Goal: Check status

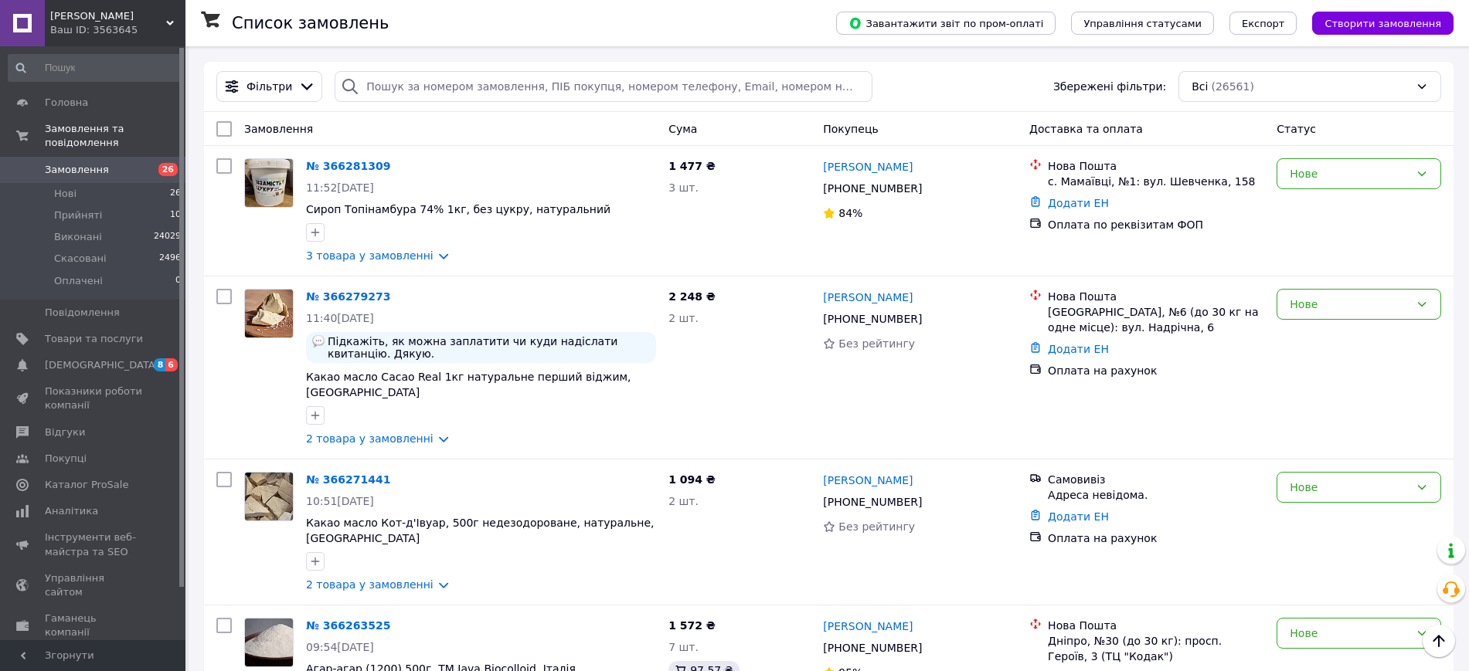
click at [141, 18] on span "[PERSON_NAME]" at bounding box center [108, 16] width 116 height 14
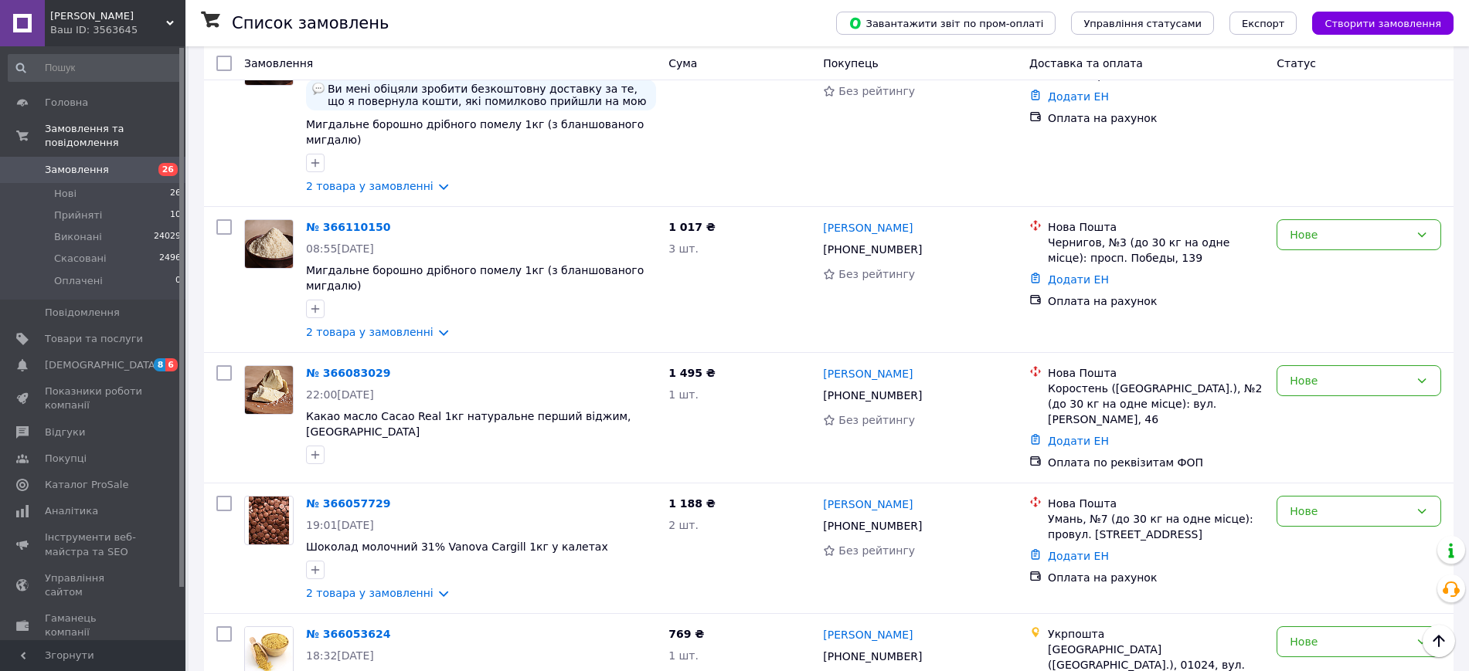
scroll to position [2897, 0]
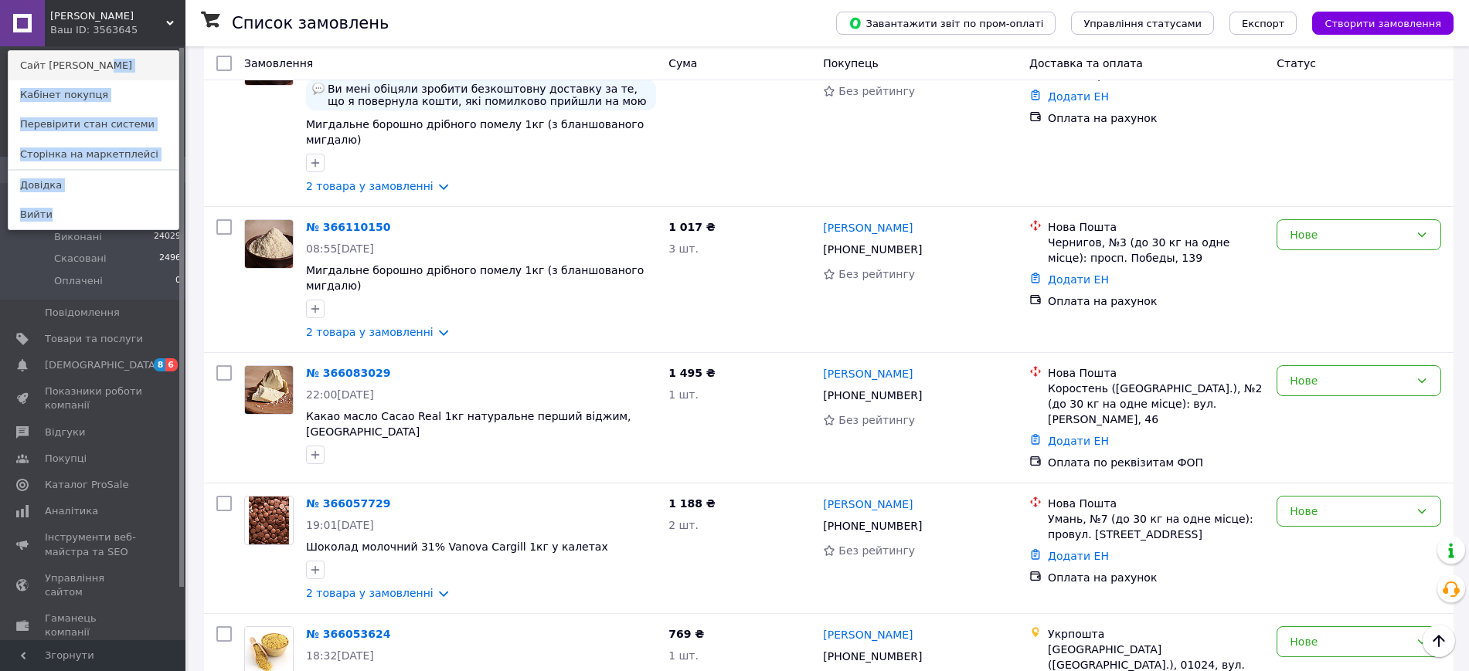
drag, startPoint x: 148, startPoint y: 47, endPoint x: 146, endPoint y: 59, distance: 12.5
click at [146, 59] on div "[PERSON_NAME] Ваш ID: 3563645 Сайт Какао Смак Кабінет покупця Перевірити стан с…" at bounding box center [92, 335] width 185 height 671
click at [141, 63] on link "Сайт [PERSON_NAME]" at bounding box center [93, 65] width 170 height 29
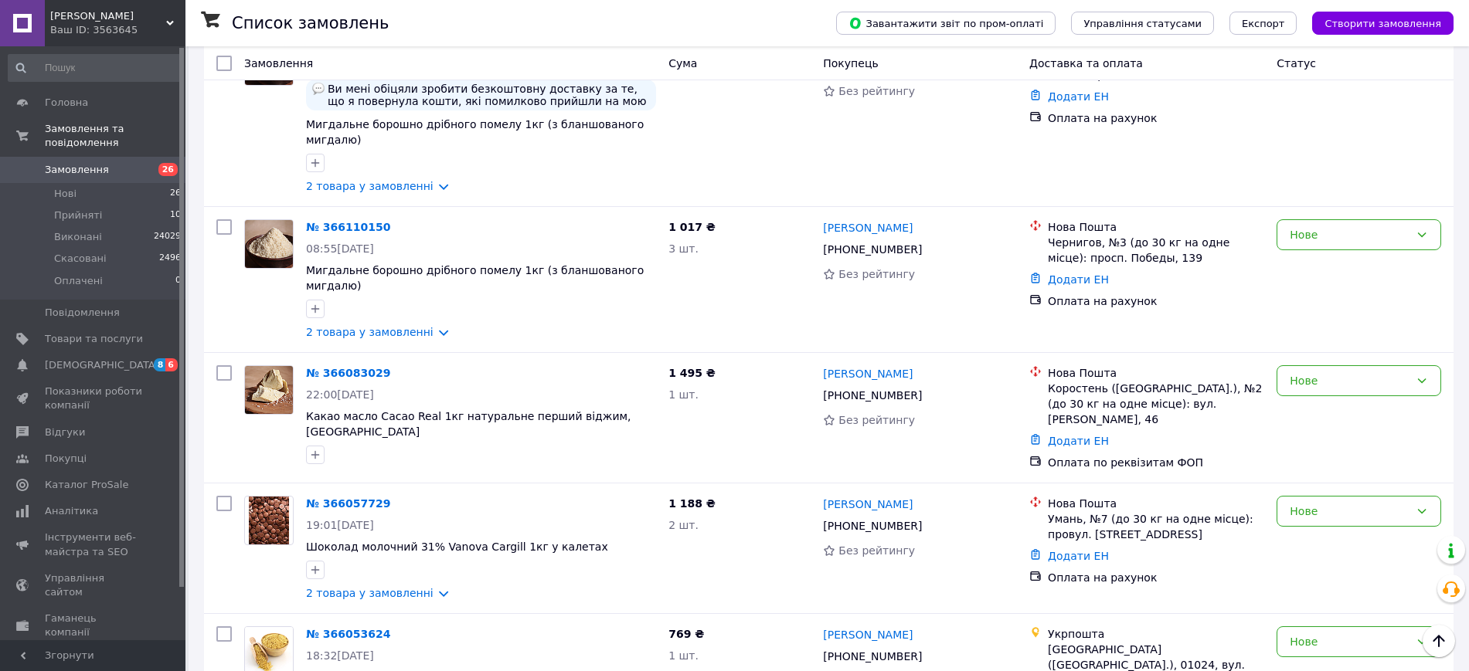
scroll to position [0, 0]
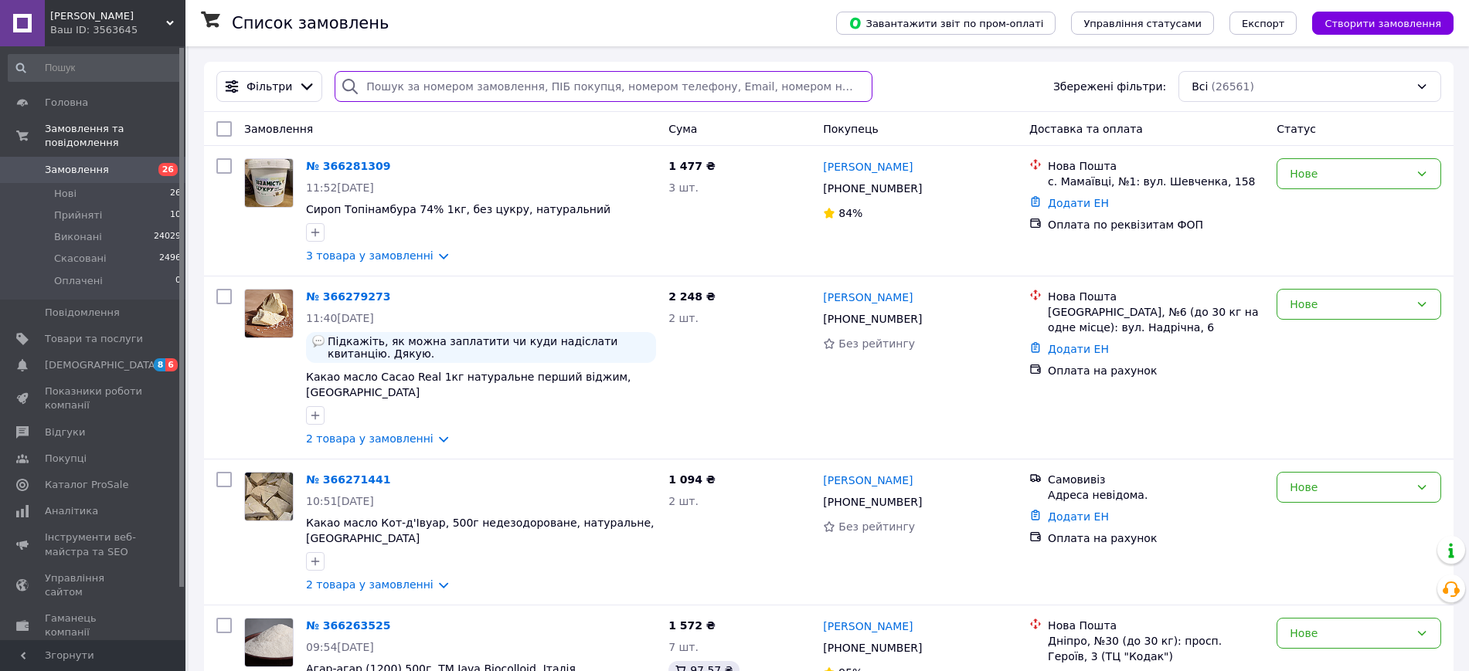
click at [587, 80] on input "search" at bounding box center [604, 86] width 538 height 31
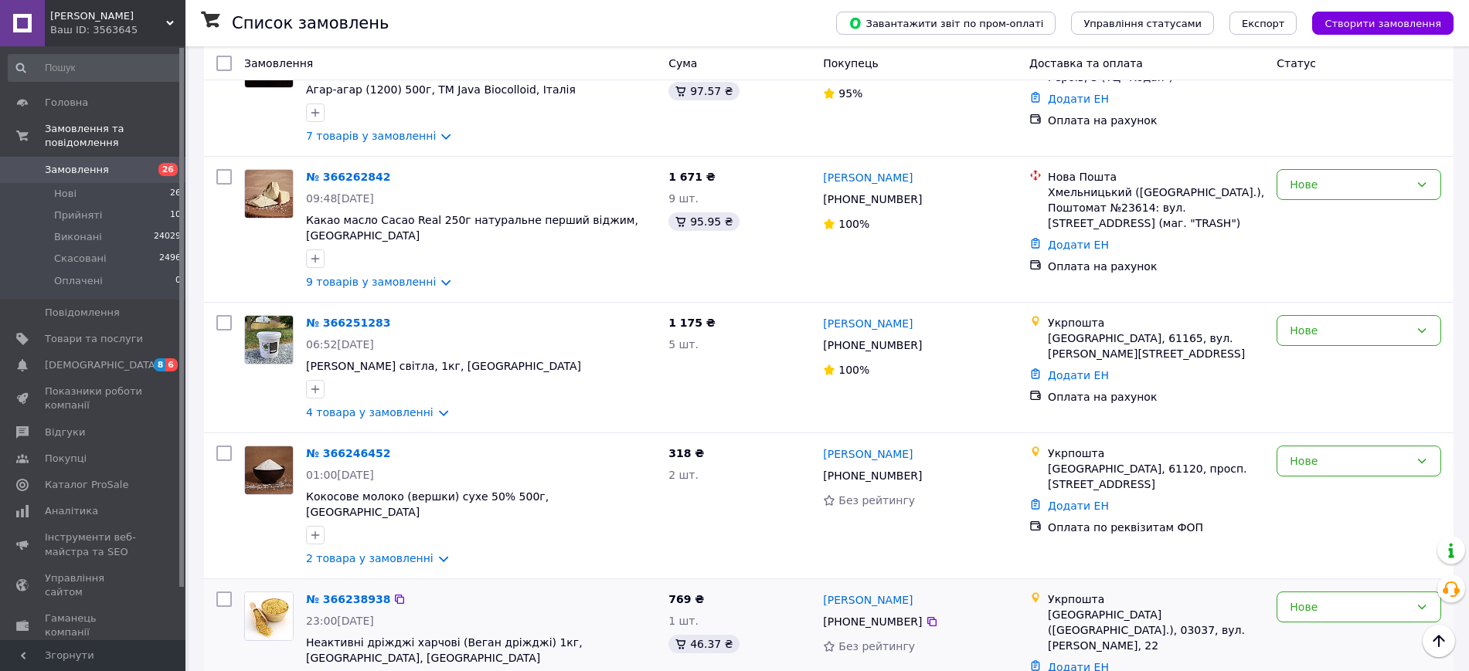
scroll to position [2443, 0]
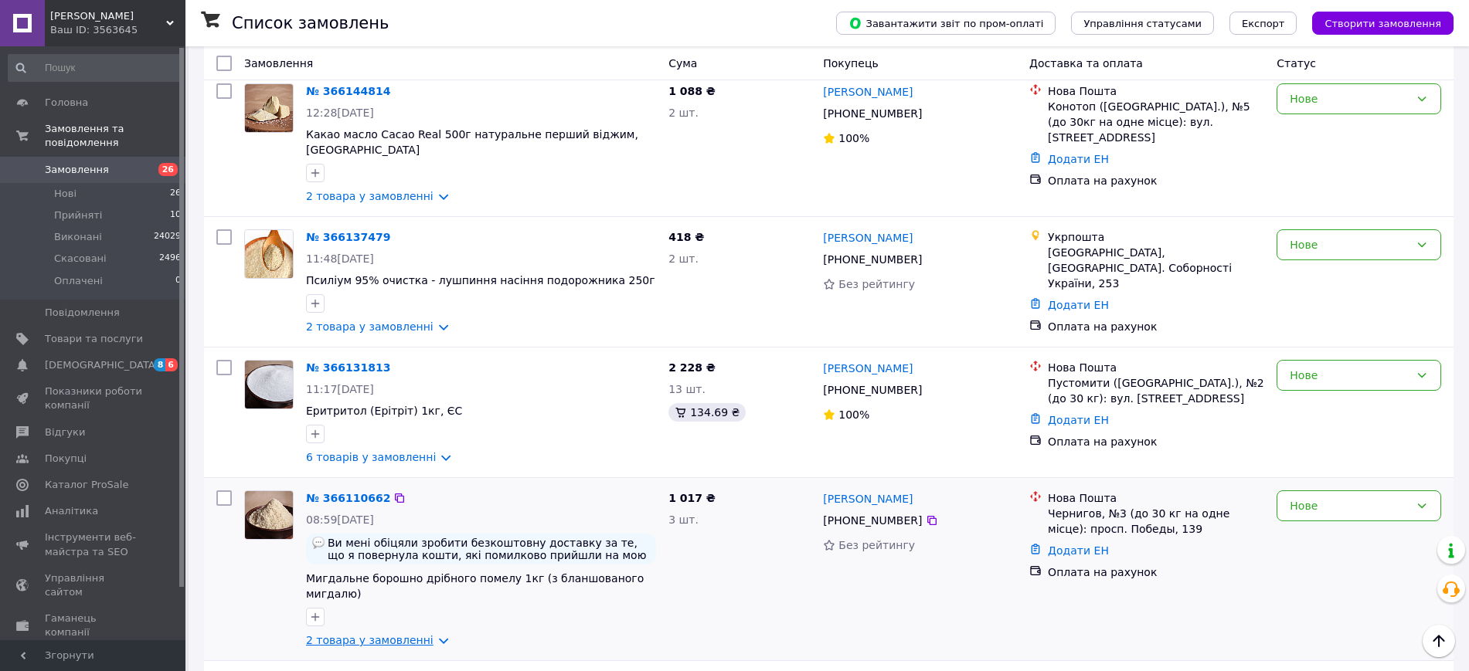
click at [403, 634] on link "2 товара у замовленні" at bounding box center [369, 640] width 127 height 12
drag, startPoint x: 694, startPoint y: 331, endPoint x: 665, endPoint y: 327, distance: 29.0
click at [665, 484] on div "1 017 ₴ 3 шт." at bounding box center [739, 569] width 155 height 170
copy span "1 017 ₴"
click at [932, 381] on div "[PHONE_NUMBER]" at bounding box center [919, 390] width 197 height 19
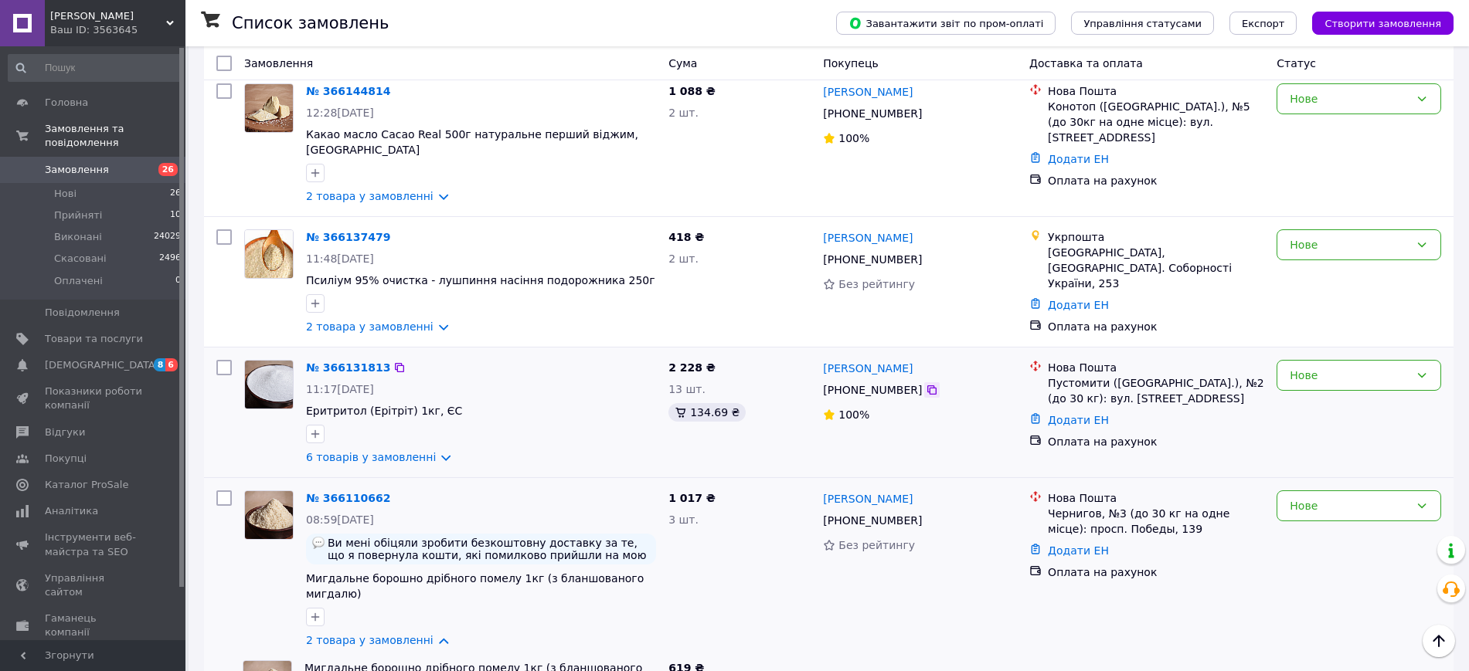
click at [927, 386] on icon at bounding box center [931, 390] width 9 height 9
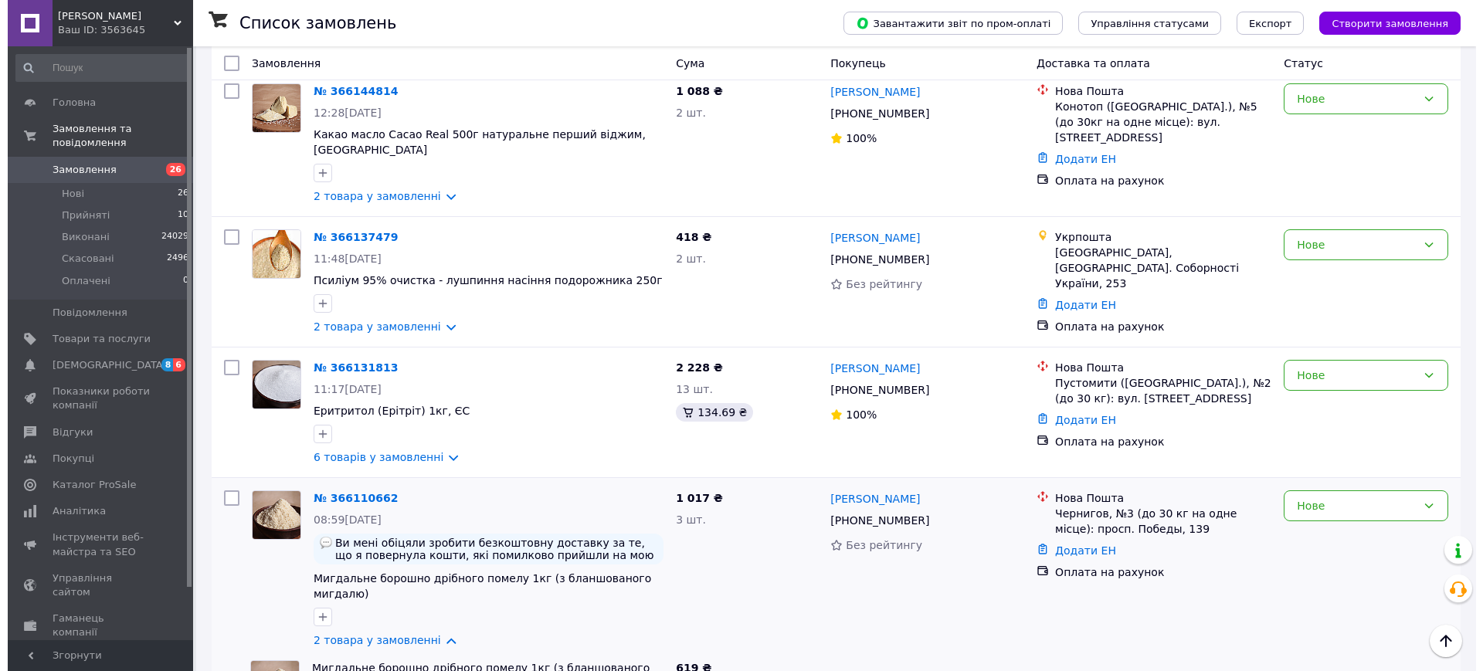
scroll to position [0, 0]
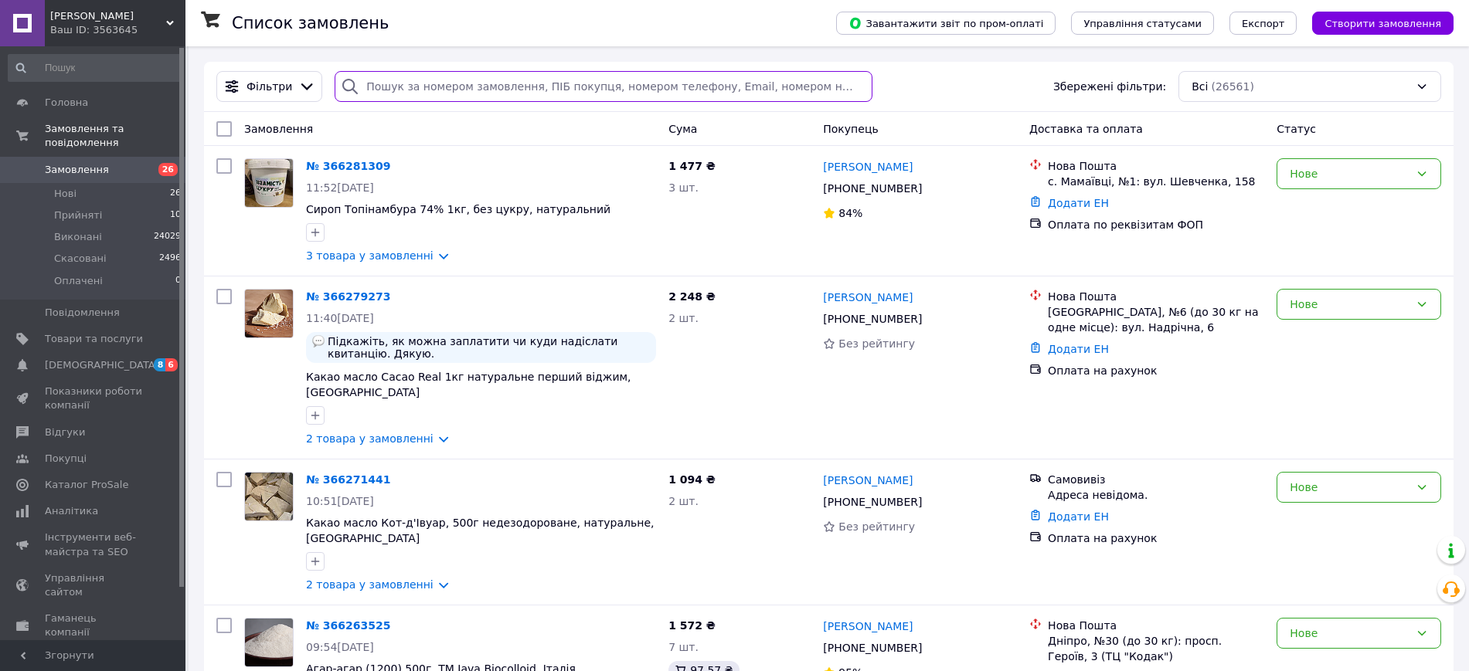
click at [647, 76] on input "search" at bounding box center [604, 86] width 538 height 31
paste input "[PHONE_NUMBER]"
type input "[PHONE_NUMBER]"
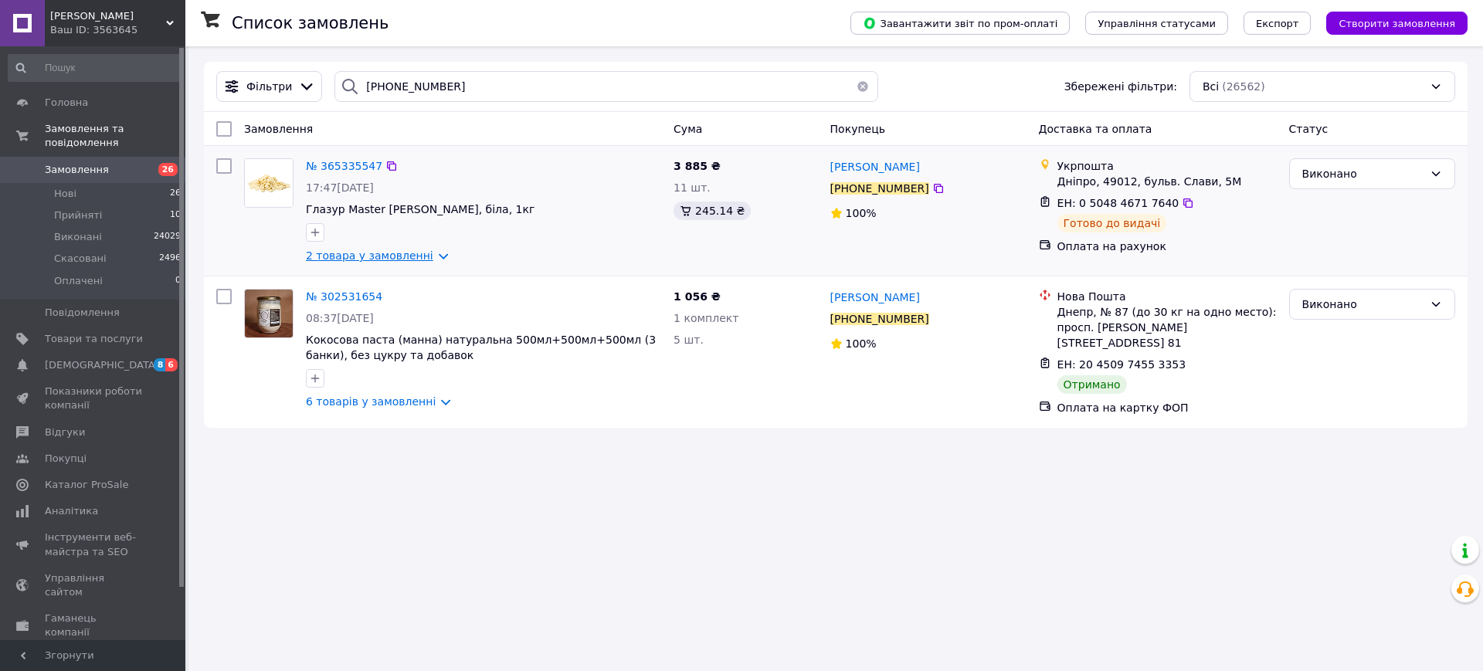
click at [411, 258] on link "2 товара у замовленні" at bounding box center [369, 256] width 127 height 12
